Goal: Communication & Community: Answer question/provide support

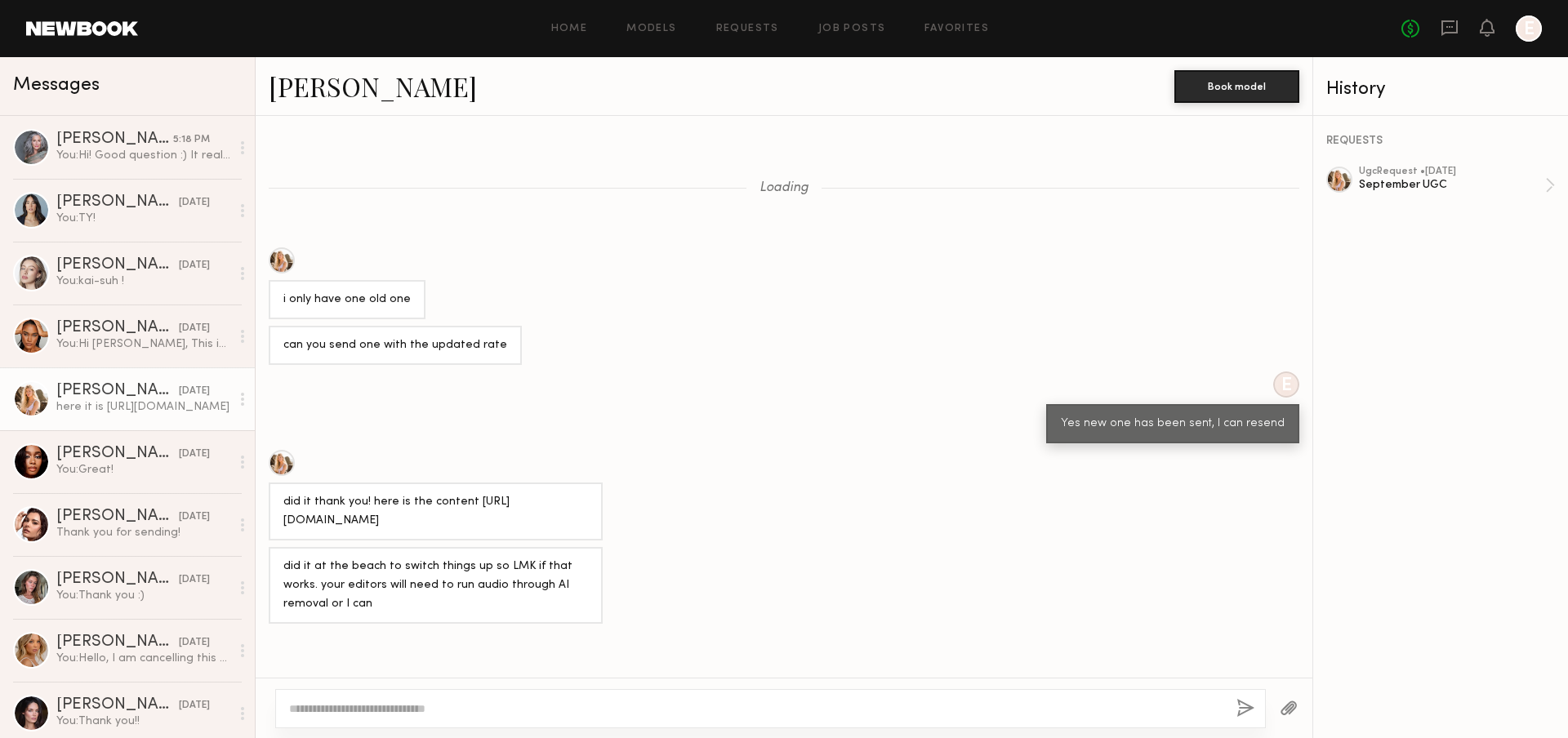
scroll to position [807, 0]
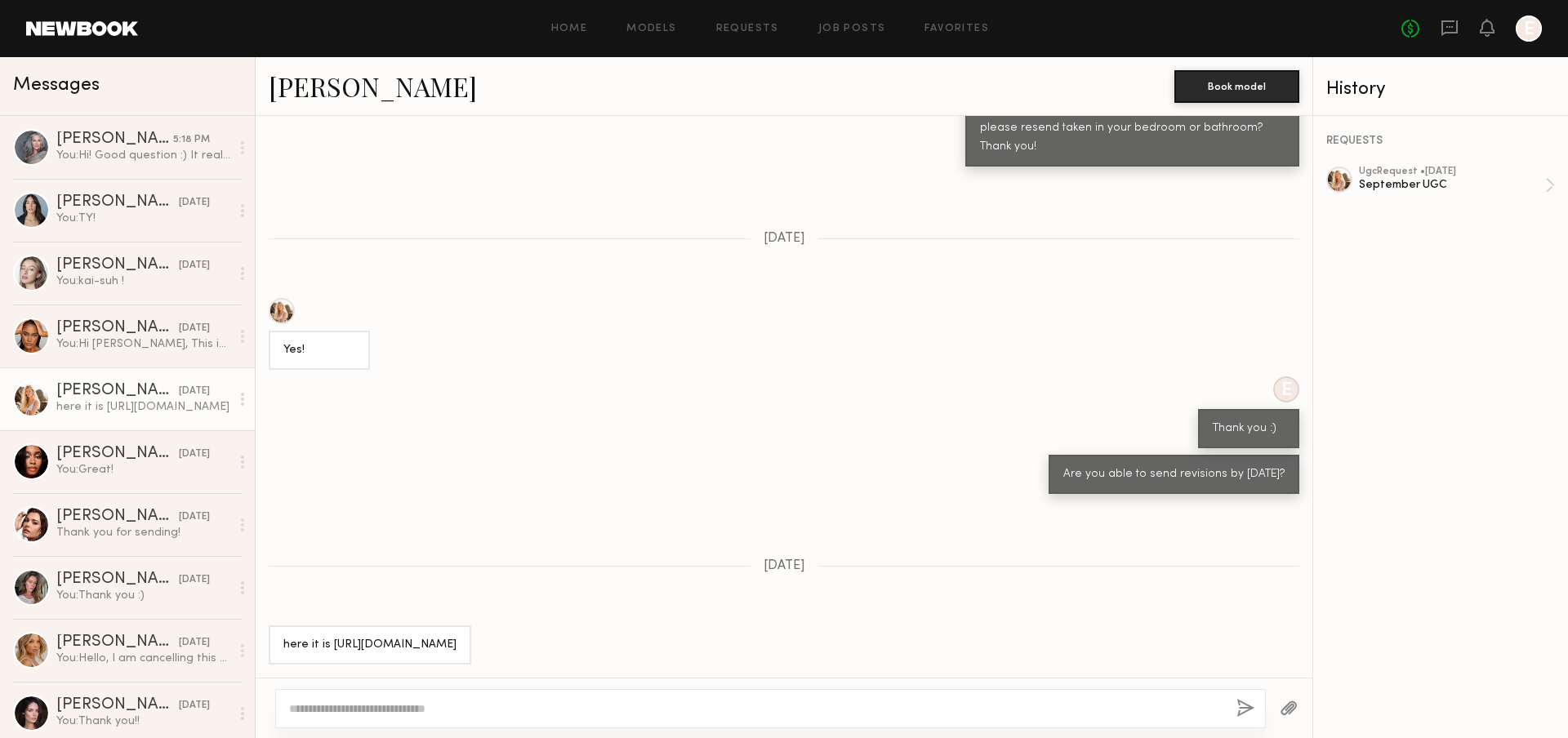
click at [328, 377] on div "E Thank you :)" at bounding box center [784, 412] width 1057 height 71
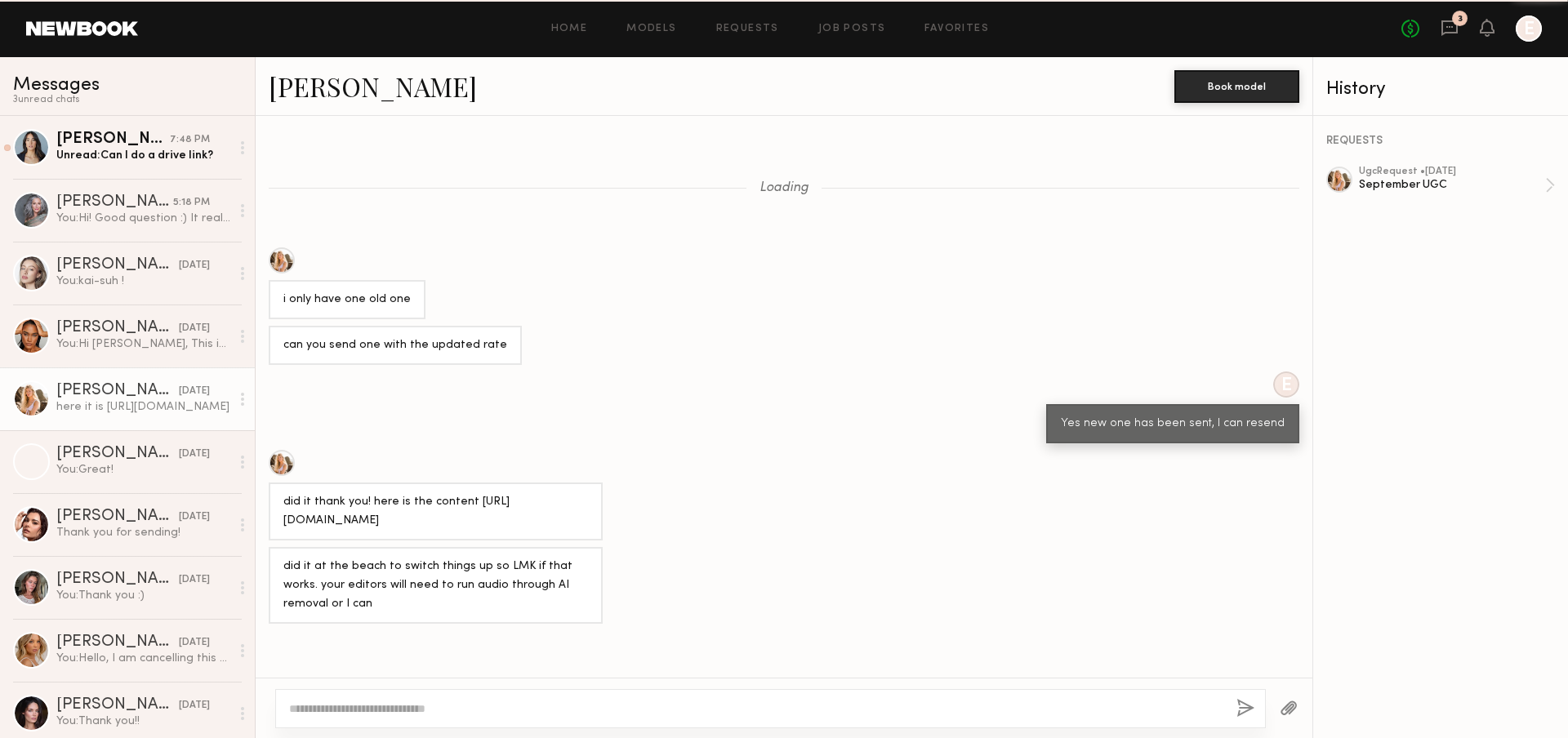
scroll to position [807, 0]
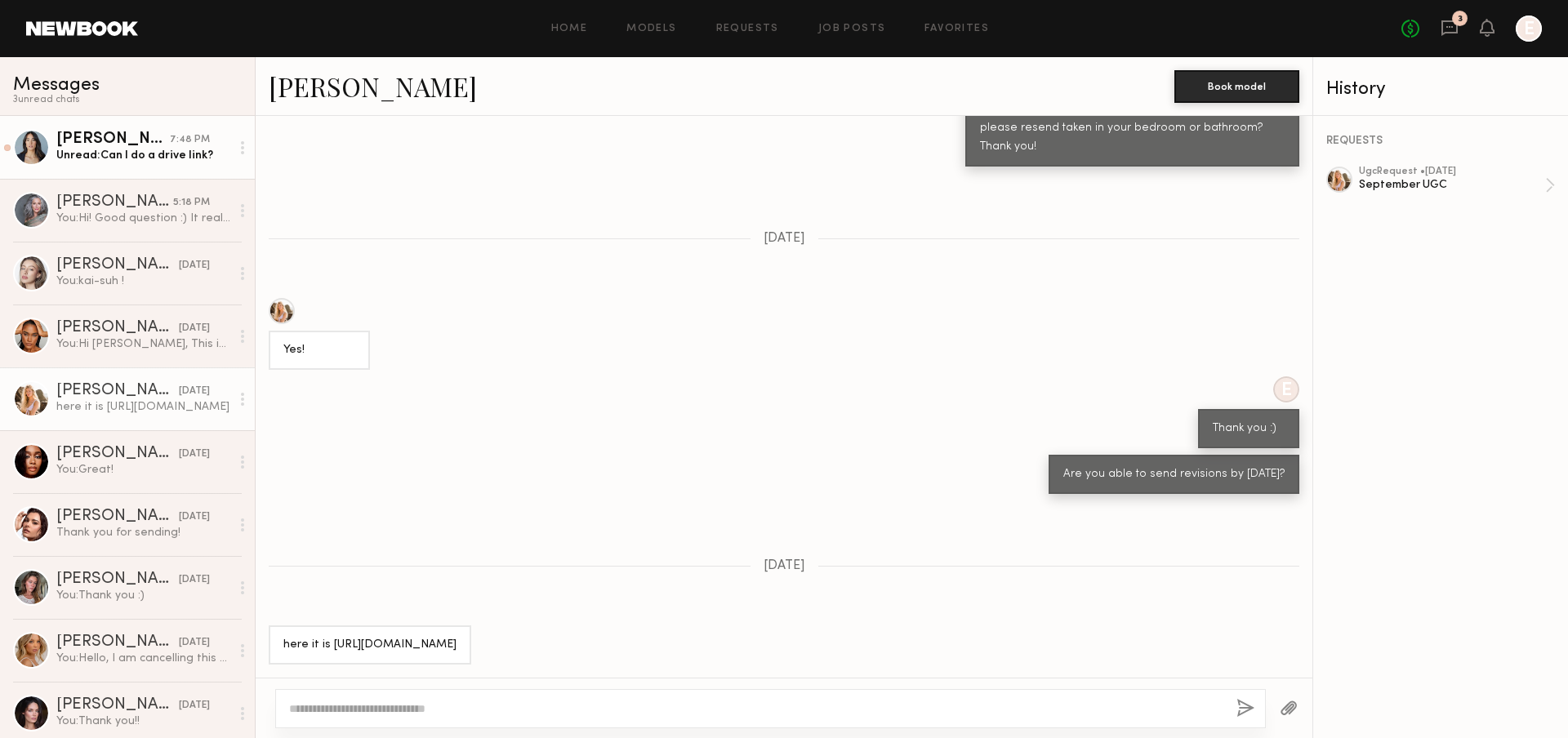
click at [137, 175] on link "Ariana A. 7:48 PM Unread: Can I do a drive link?" at bounding box center [128, 147] width 255 height 63
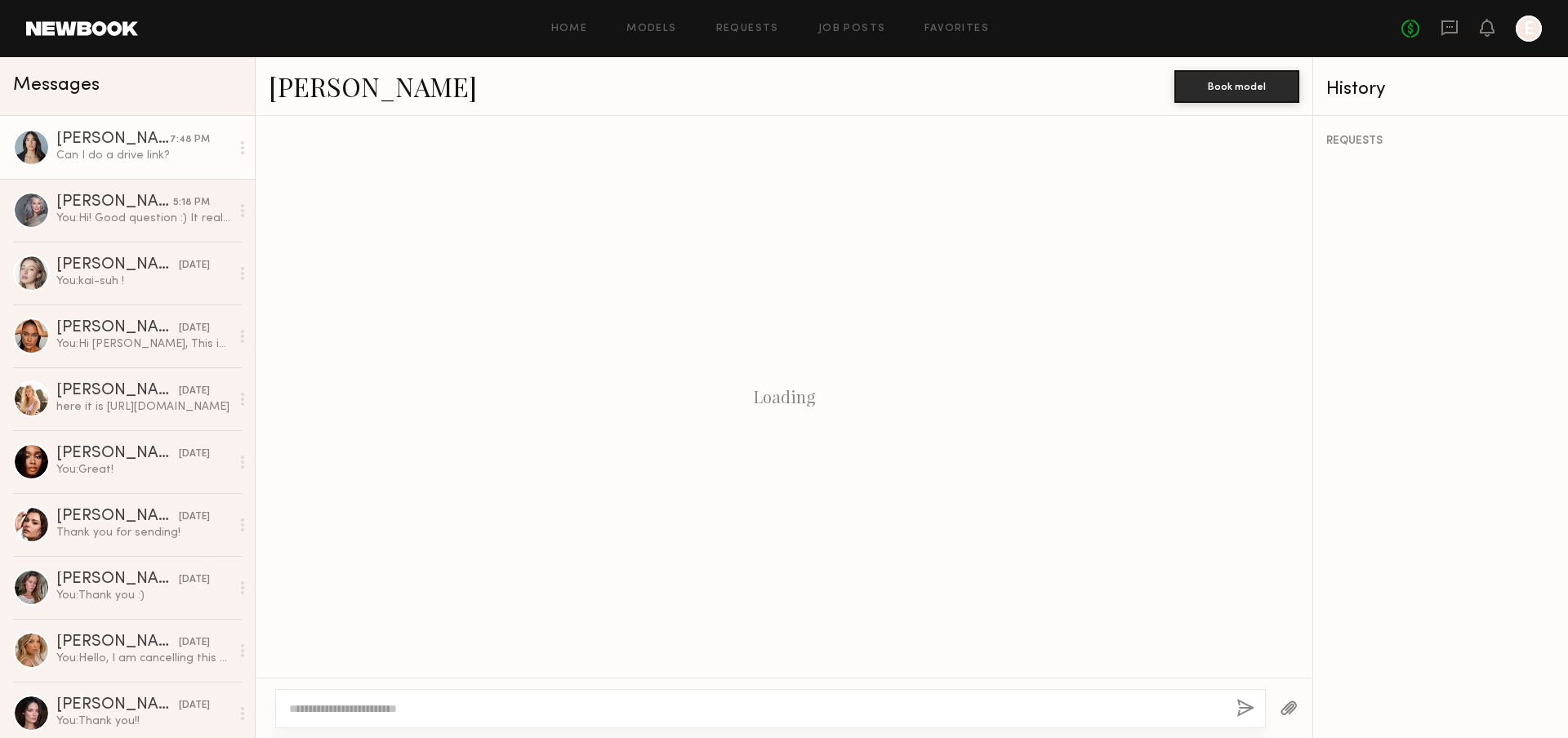
click at [143, 157] on div "Can I do a drive link?" at bounding box center [143, 156] width 174 height 15
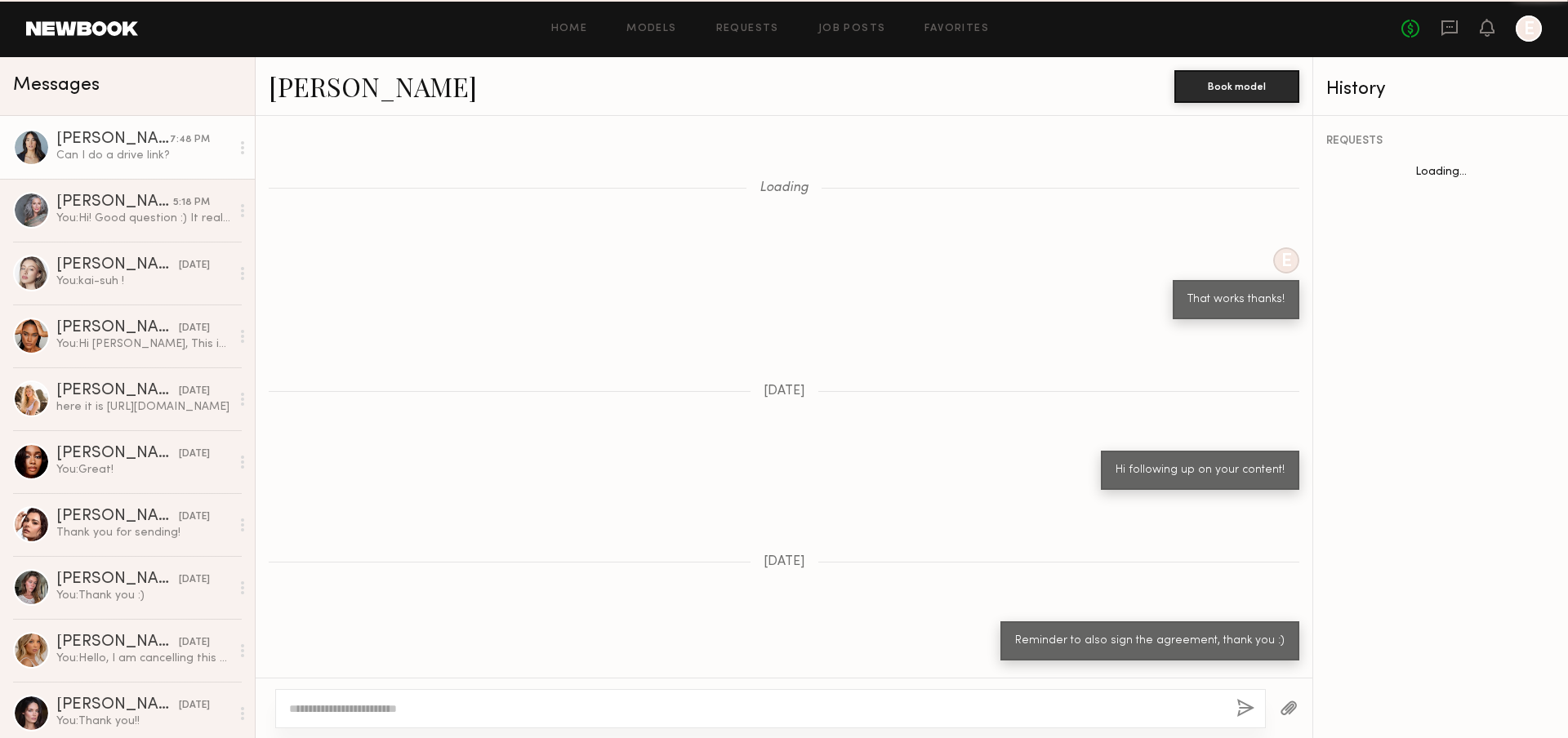
scroll to position [906, 0]
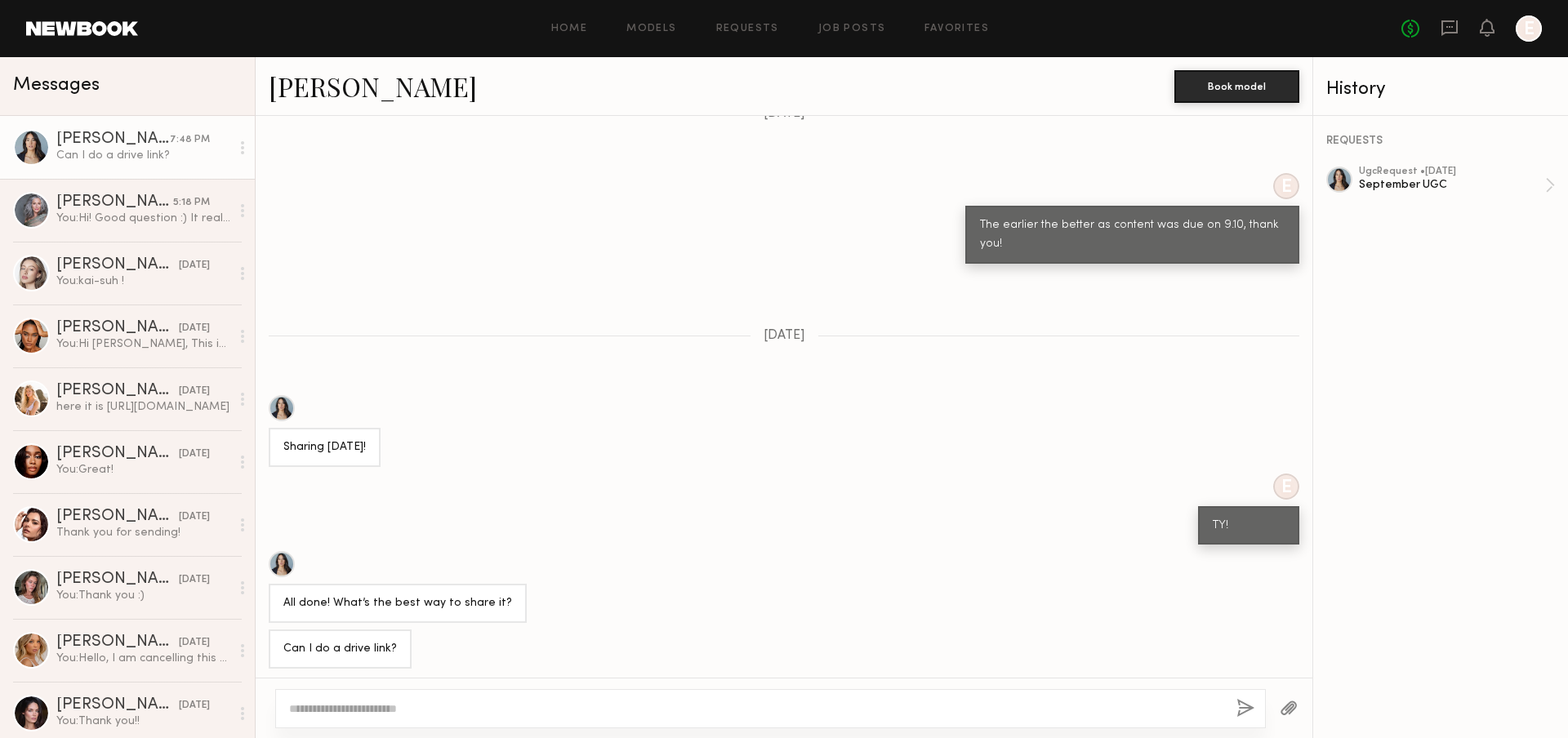
click at [379, 700] on textarea at bounding box center [755, 708] width 934 height 16
paste textarea "**********"
type textarea "**********"
click at [1247, 709] on button "button" at bounding box center [1245, 709] width 18 height 20
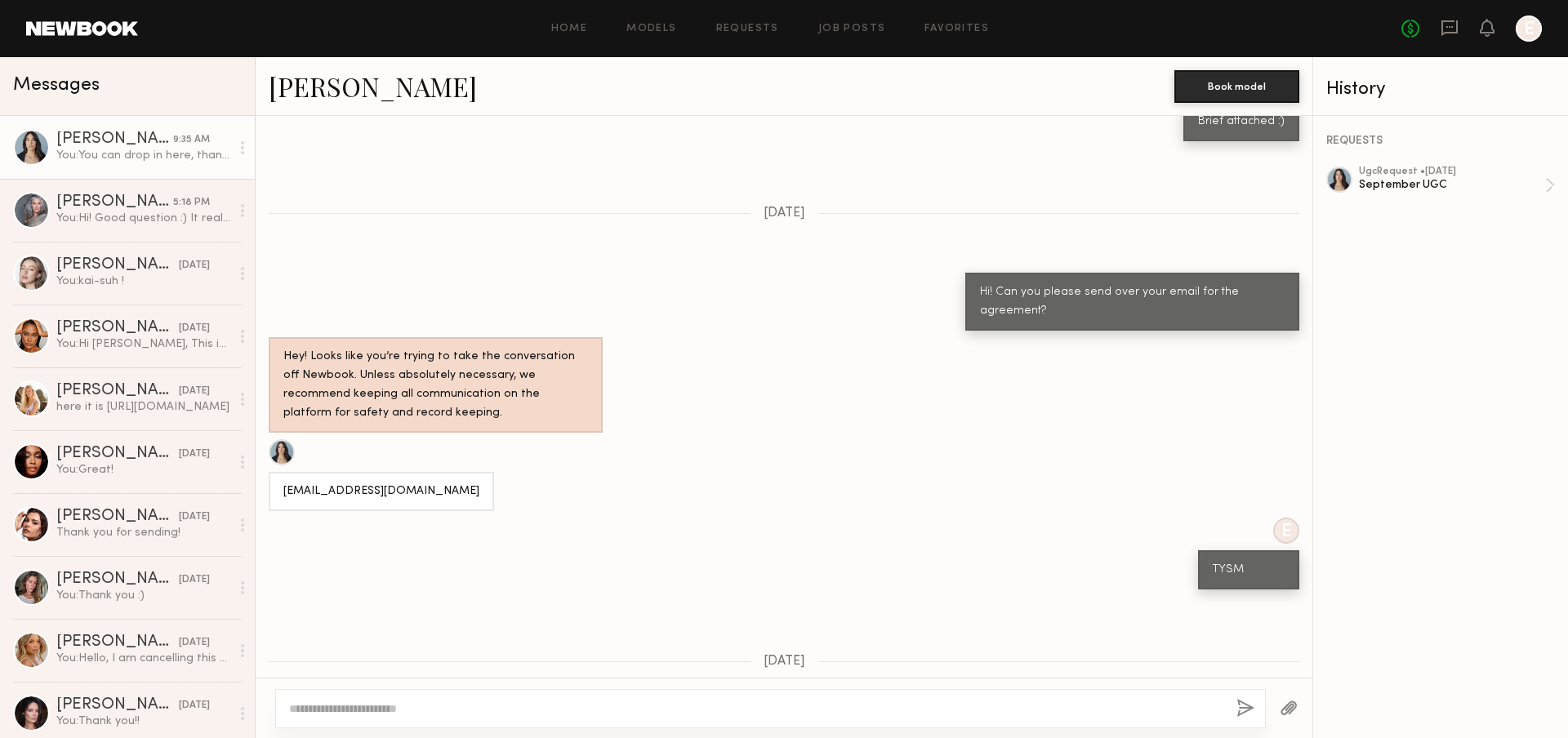
scroll to position [816, 0]
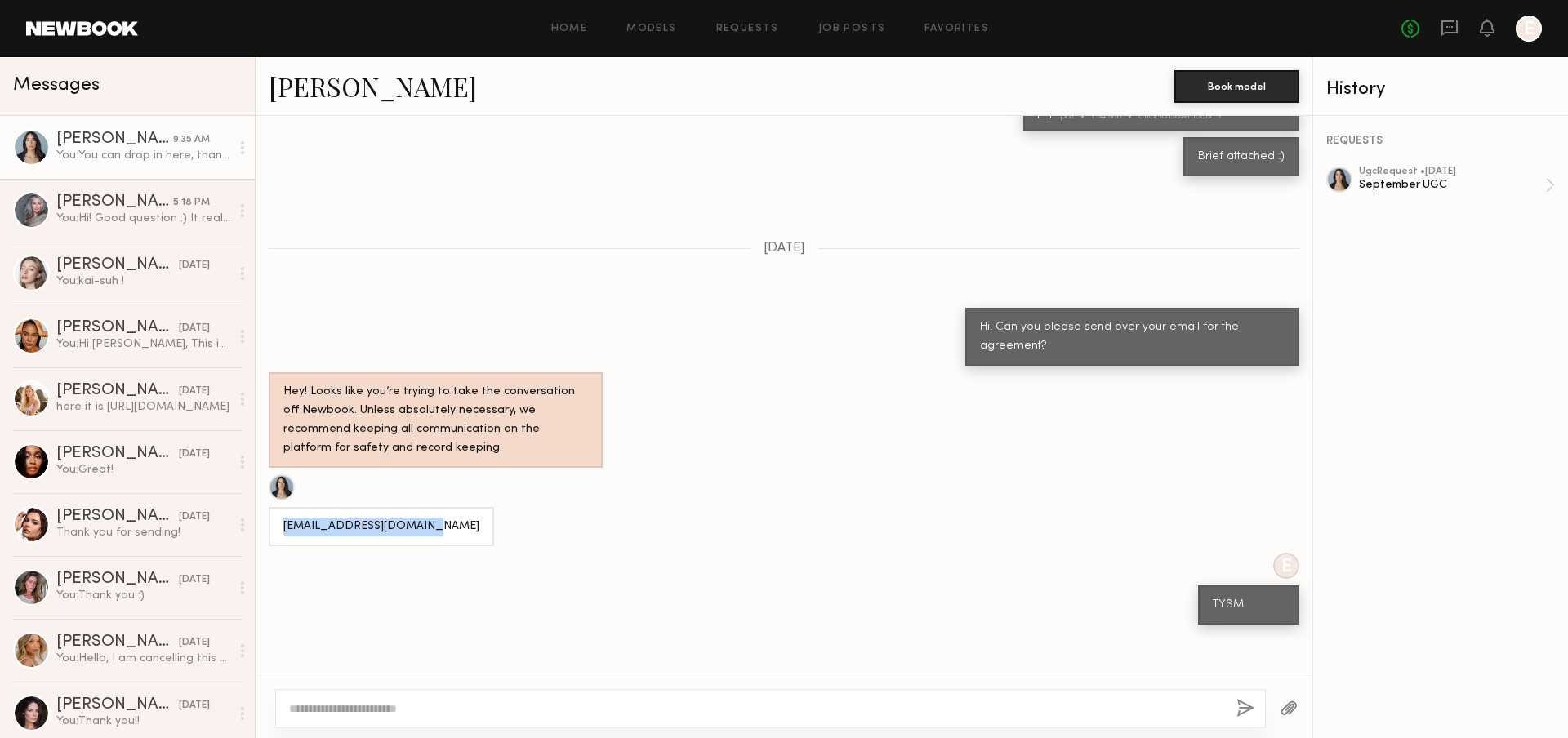
drag, startPoint x: 283, startPoint y: 502, endPoint x: 418, endPoint y: 512, distance: 135.4
click at [418, 512] on div "[EMAIL_ADDRESS][DOMAIN_NAME]" at bounding box center [381, 526] width 225 height 40
copy div "[EMAIL_ADDRESS][DOMAIN_NAME]"
click at [631, 248] on div "Loading E Great! Please accept at your earliest convenience and we will send ou…" at bounding box center [784, 397] width 1057 height 562
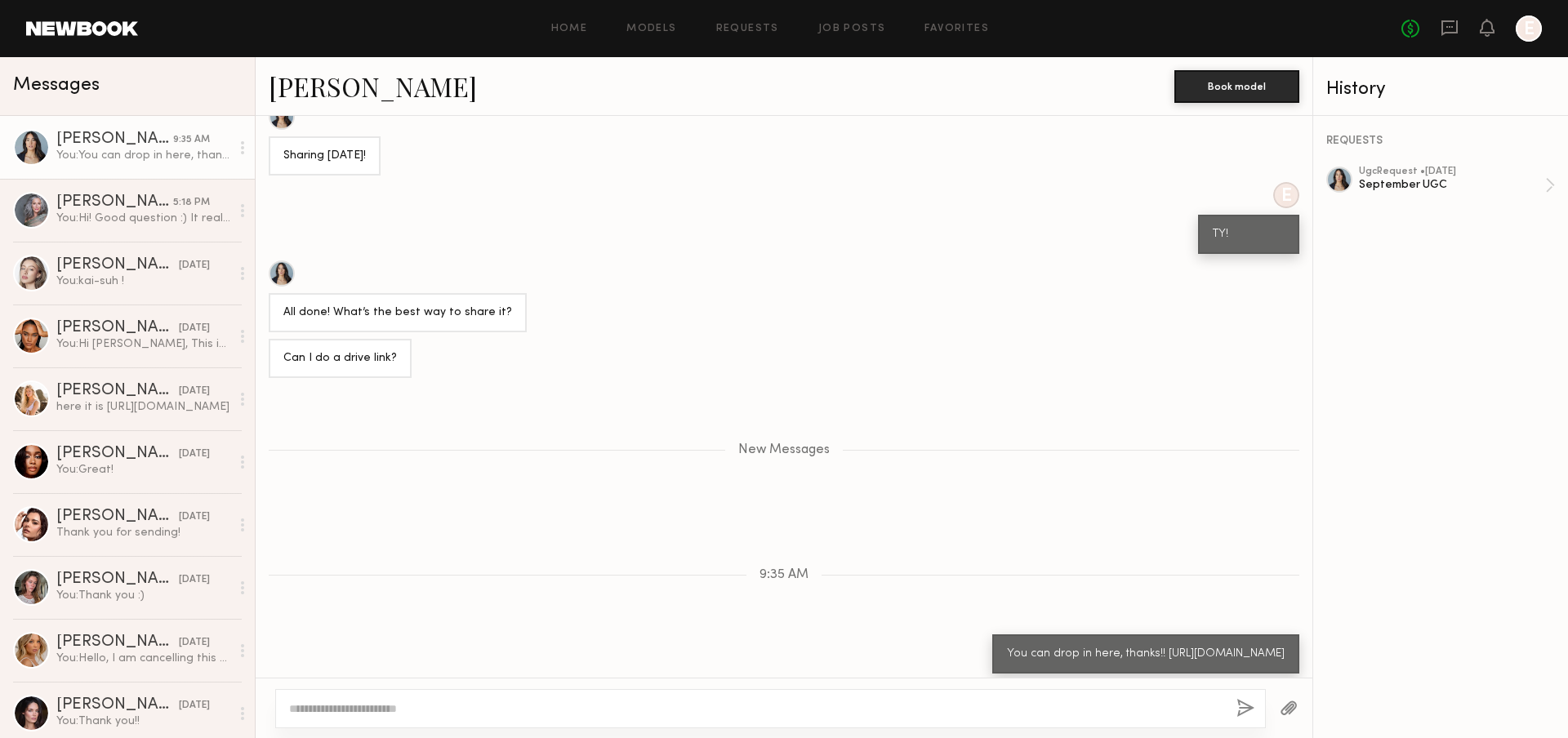
scroll to position [2846, 0]
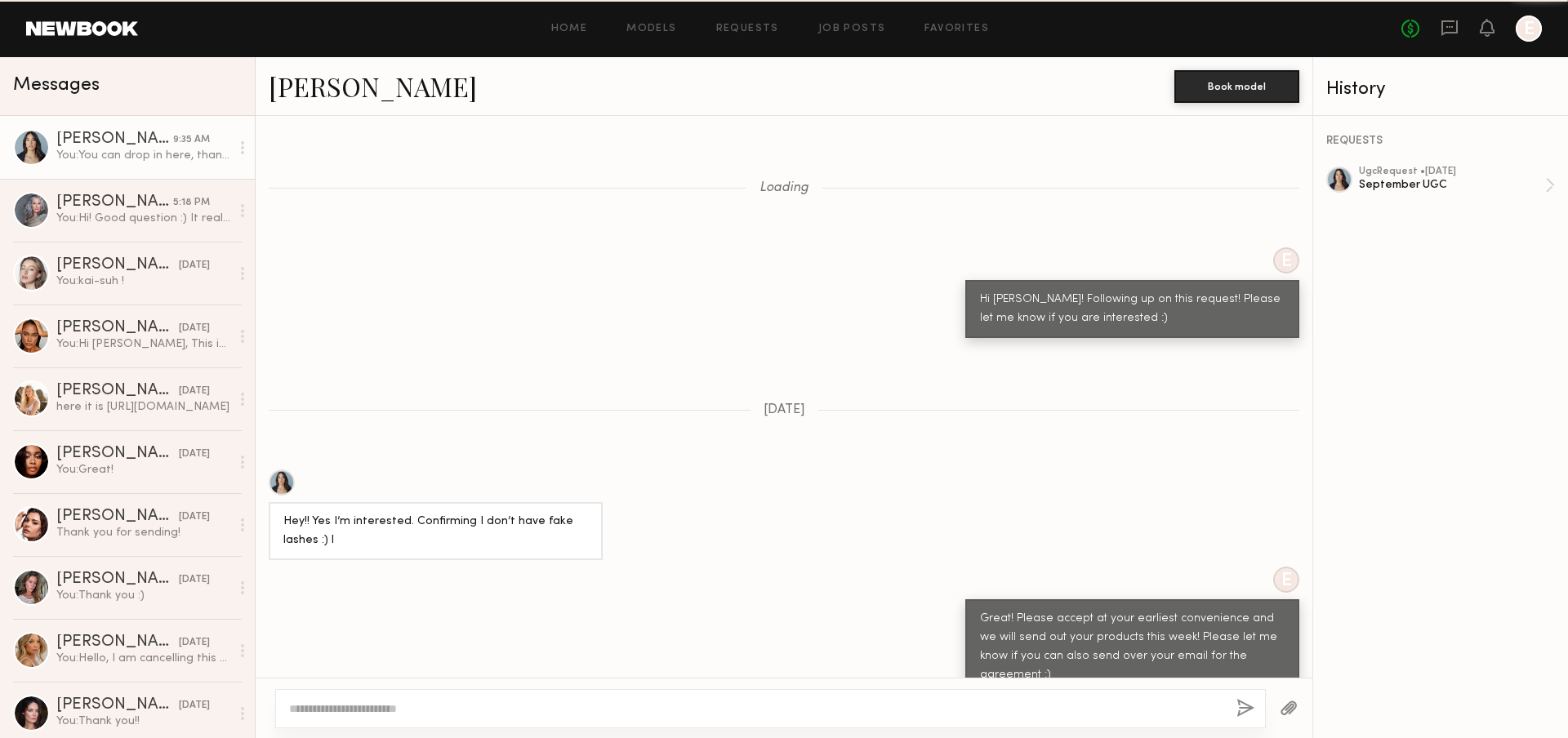
scroll to position [2735, 0]
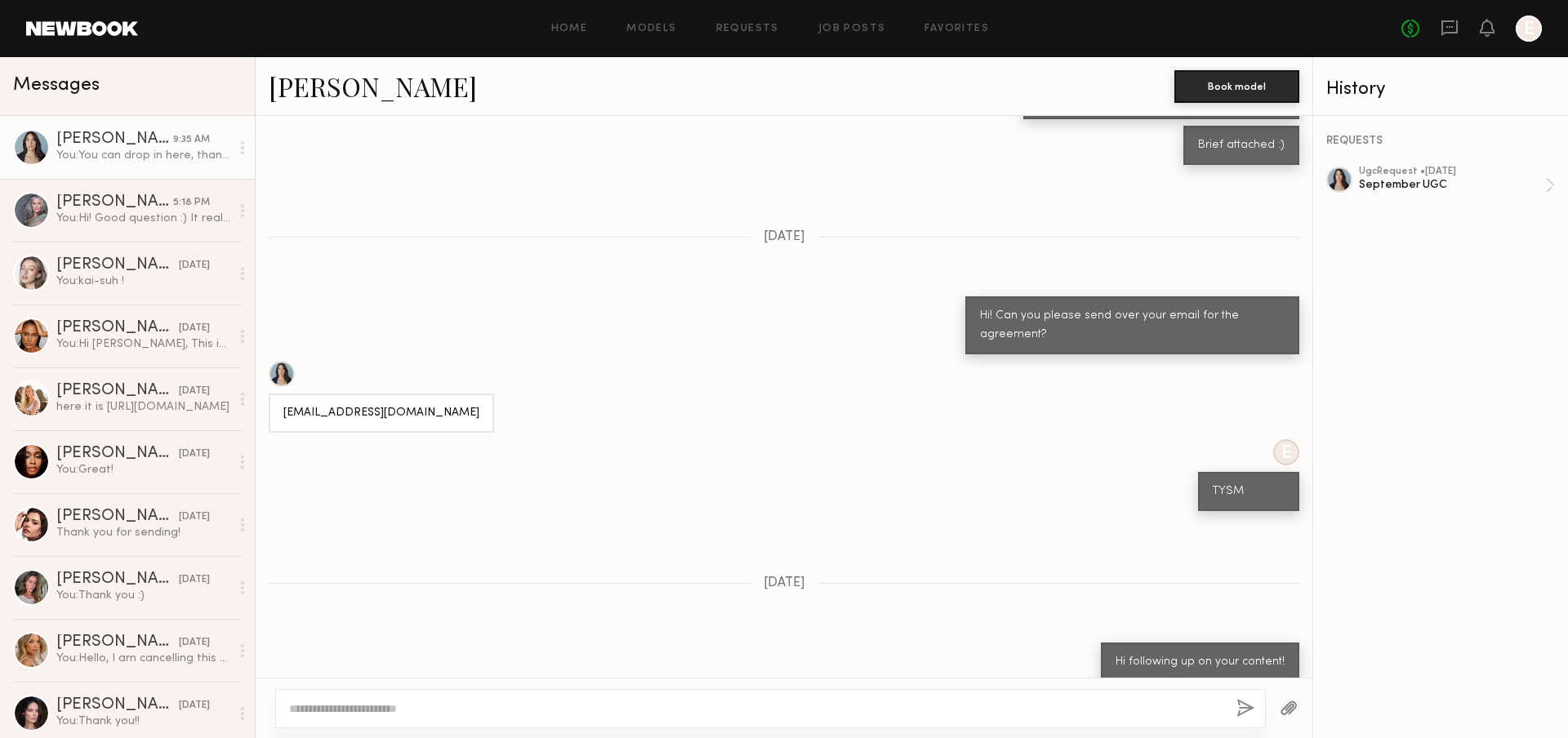
scroll to position [2735, 0]
